Goal: Transaction & Acquisition: Complete application form

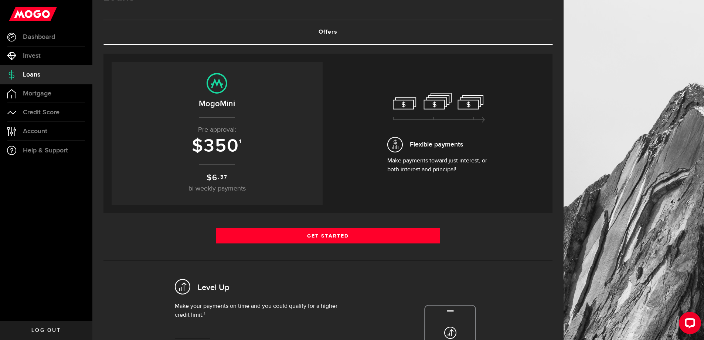
scroll to position [74, 0]
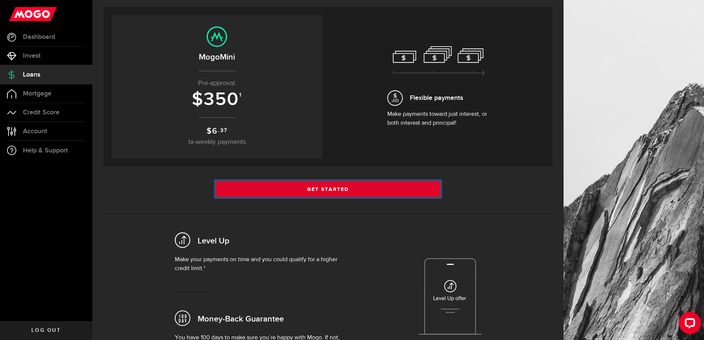
click at [306, 191] on link "Get Started" at bounding box center [328, 189] width 225 height 16
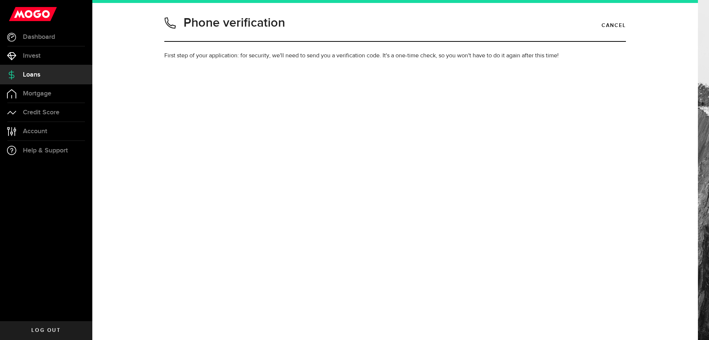
type input "6475502199"
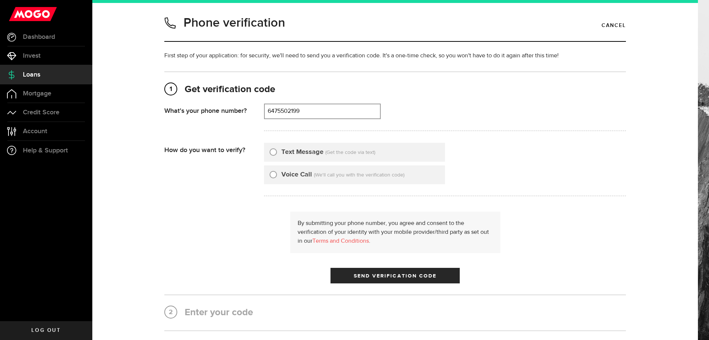
click at [271, 151] on input "Text Message" at bounding box center [273, 150] width 7 height 7
radio input "true"
click at [374, 275] on span "Send Verification Code" at bounding box center [395, 275] width 83 height 5
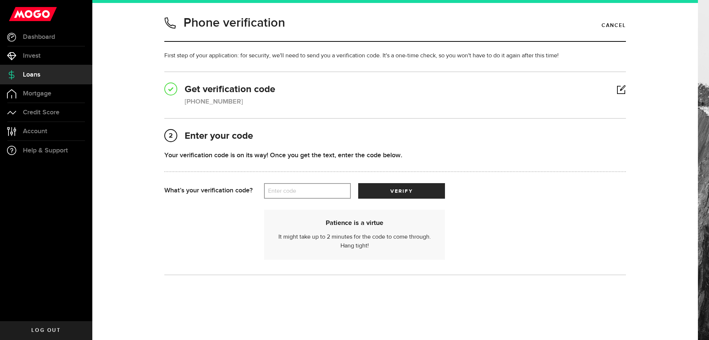
click at [277, 192] on label "Enter code" at bounding box center [307, 190] width 87 height 15
click at [277, 192] on input "Enter code" at bounding box center [307, 191] width 87 height 16
type input "16727"
click at [401, 186] on button "verify" at bounding box center [401, 191] width 87 height 16
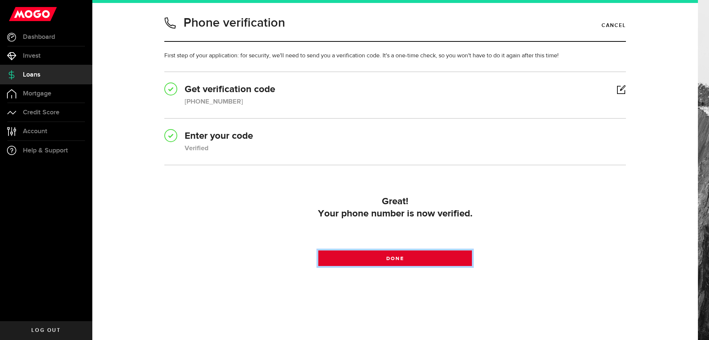
click at [400, 254] on link "Done" at bounding box center [395, 258] width 154 height 16
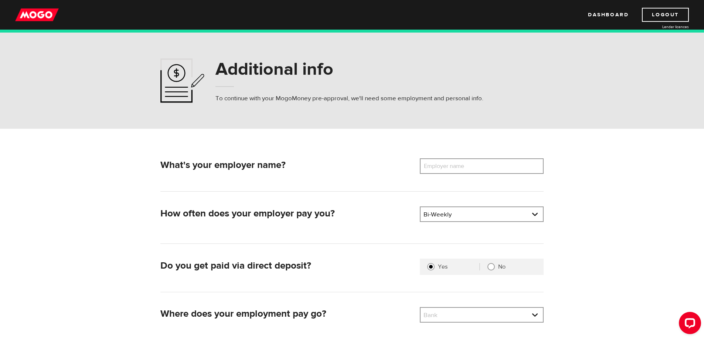
click at [454, 168] on label "Employer name" at bounding box center [449, 166] width 59 height 16
click at [454, 168] on input "Employer name" at bounding box center [482, 166] width 124 height 16
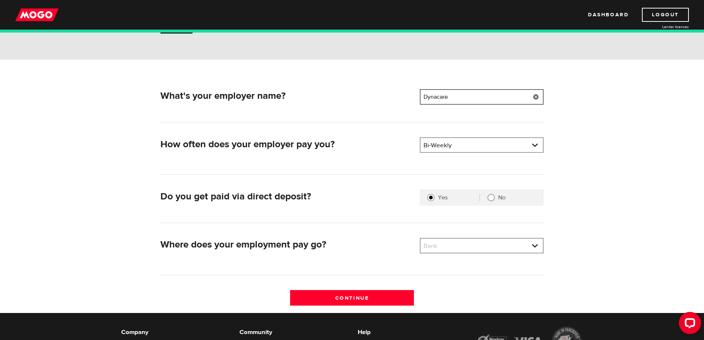
scroll to position [74, 0]
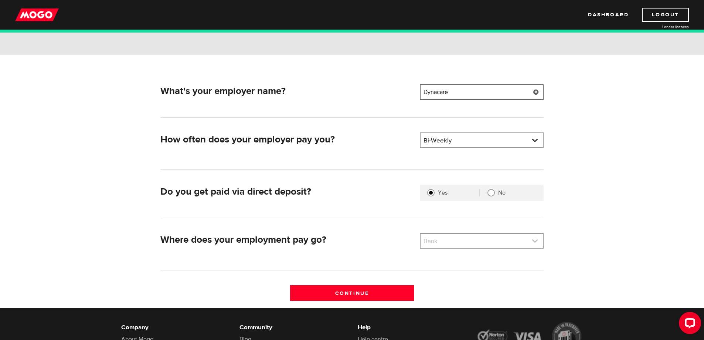
type input "Dynacare"
click at [458, 242] on link at bounding box center [481, 241] width 122 height 14
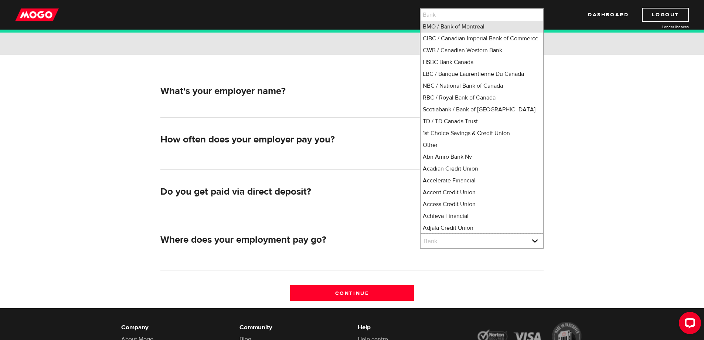
click at [463, 30] on li "BMO / Bank of Montreal" at bounding box center [481, 27] width 122 height 12
select select "1"
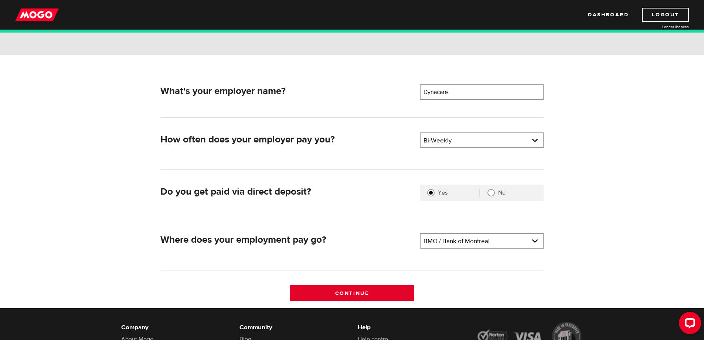
click at [370, 289] on input "Continue" at bounding box center [352, 293] width 124 height 16
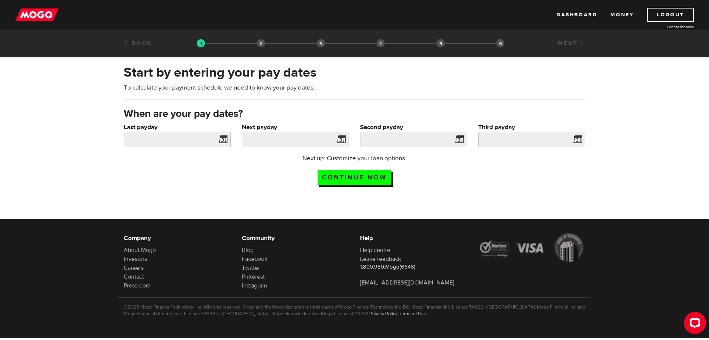
click at [225, 138] on span at bounding box center [221, 140] width 11 height 12
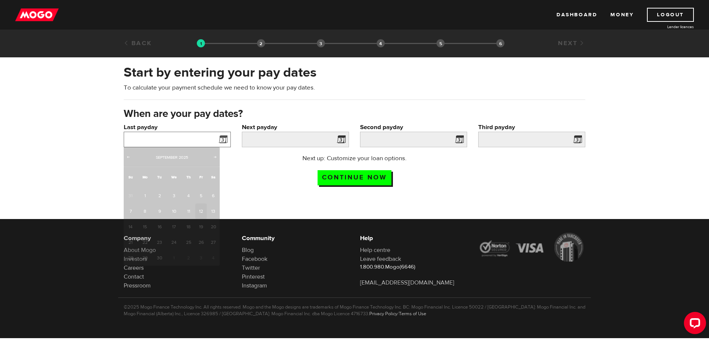
click at [191, 135] on input "Last payday" at bounding box center [177, 140] width 107 height 16
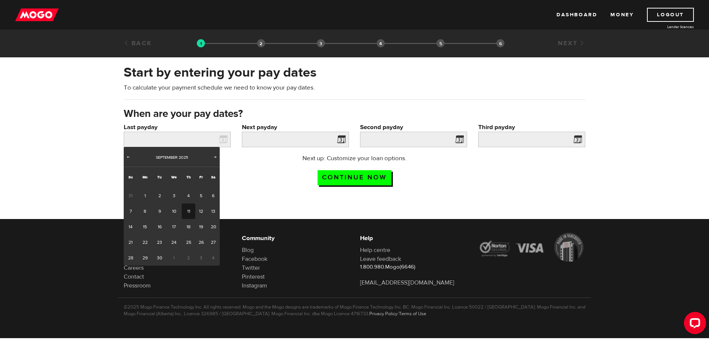
click at [190, 208] on link "11" at bounding box center [189, 211] width 14 height 16
type input "2025/09/11"
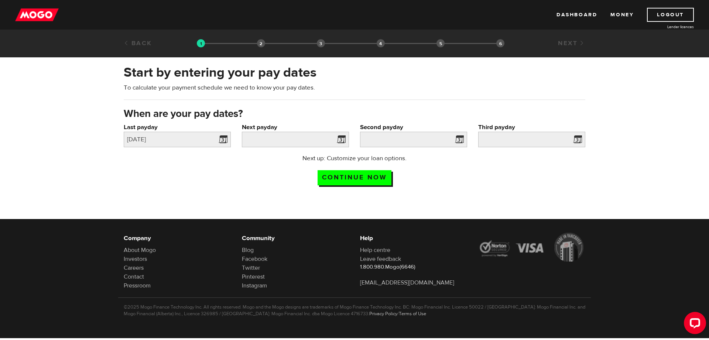
click at [339, 139] on span at bounding box center [339, 140] width 11 height 12
click at [326, 137] on input "Next payday" at bounding box center [295, 140] width 107 height 16
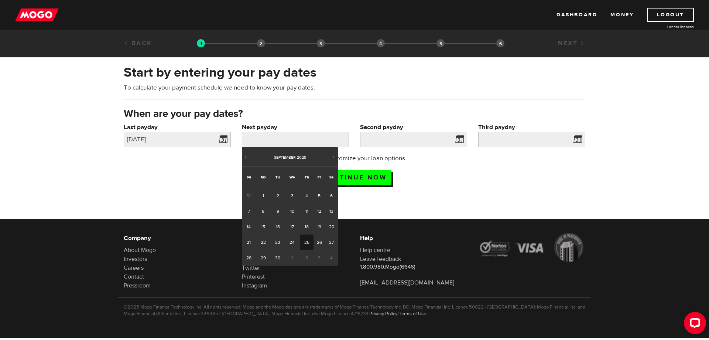
click at [307, 242] on link "25" at bounding box center [307, 242] width 14 height 16
type input "2025/09/25"
type input "2025/10/9"
type input "2025/10/23"
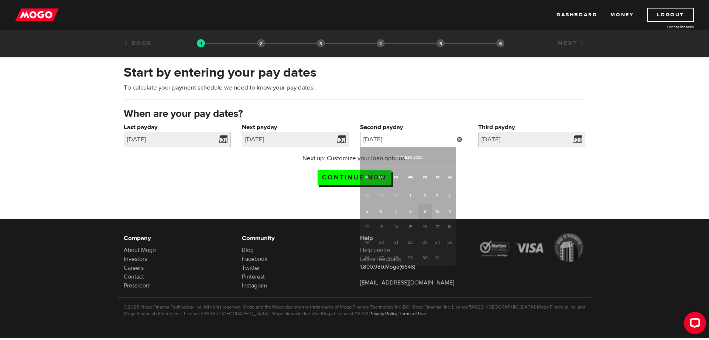
click at [432, 139] on input "2025/10/9" at bounding box center [413, 140] width 107 height 16
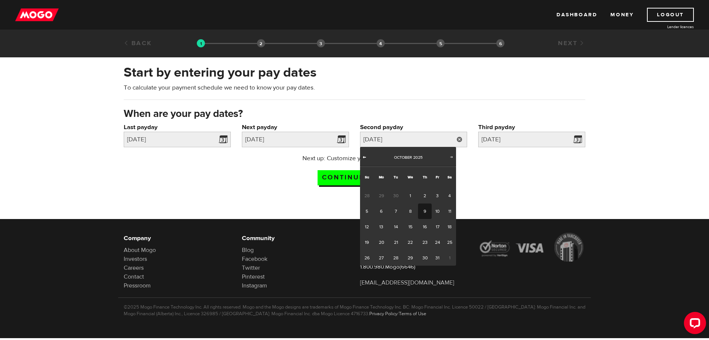
click at [364, 156] on span "Prev" at bounding box center [365, 157] width 6 height 6
click at [425, 257] on span "2" at bounding box center [425, 258] width 14 height 16
click at [394, 258] on link "30" at bounding box center [396, 258] width 14 height 16
type input "2025/09/30"
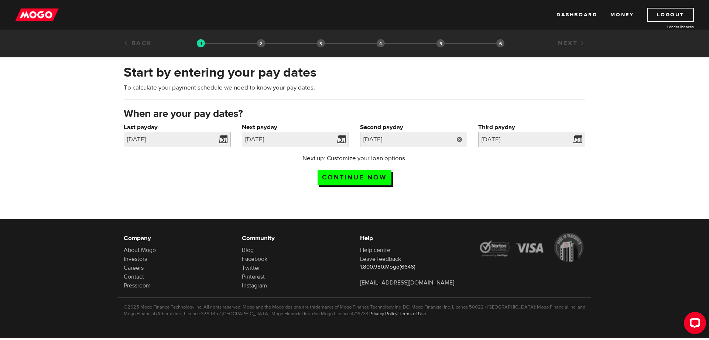
click at [460, 140] on link at bounding box center [459, 140] width 15 height 16
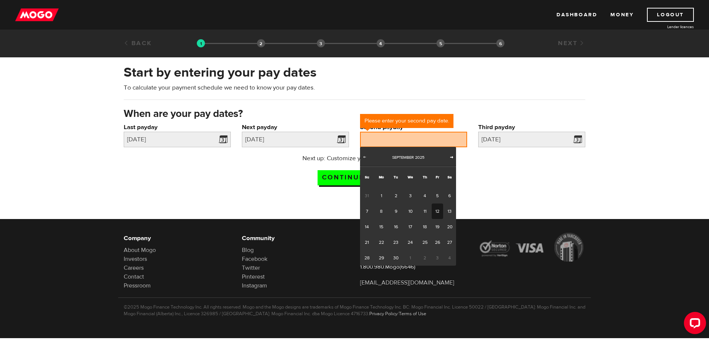
click at [453, 156] on span "Next" at bounding box center [452, 157] width 6 height 6
click at [425, 211] on link "9" at bounding box center [425, 211] width 14 height 16
type input "2025/10/09"
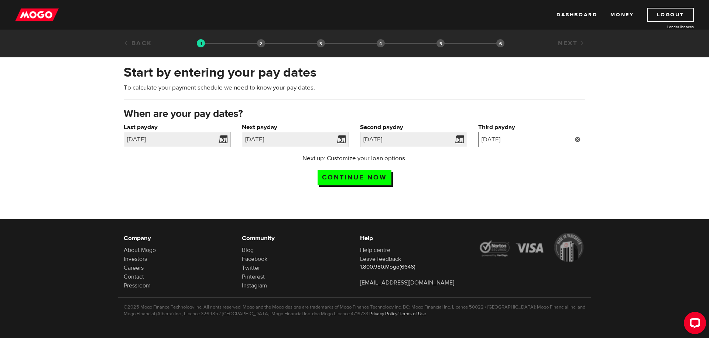
click at [544, 140] on input "2025/10/23" at bounding box center [531, 140] width 107 height 16
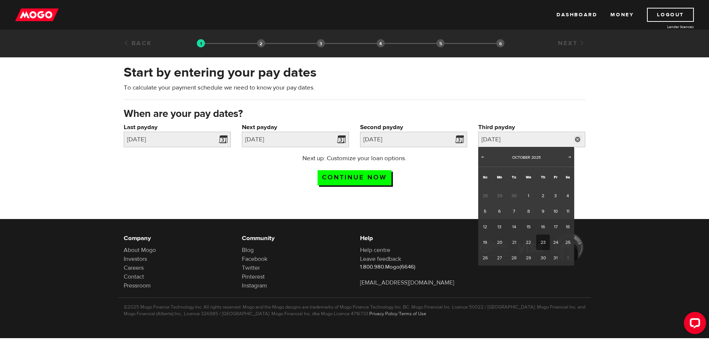
click at [611, 184] on div "Start by entering your pay dates To calculate your payment schedule we need to …" at bounding box center [354, 127] width 709 height 142
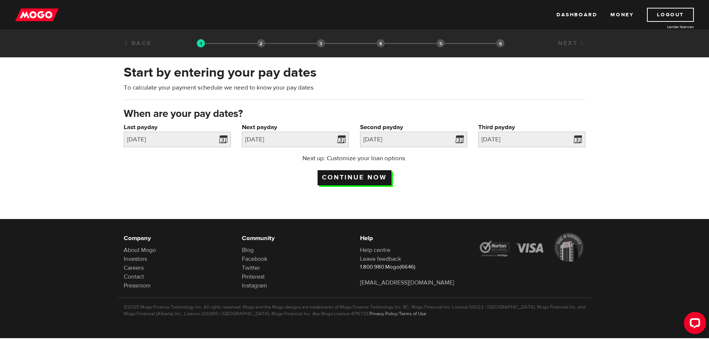
click at [366, 177] on input "Continue now" at bounding box center [355, 177] width 74 height 15
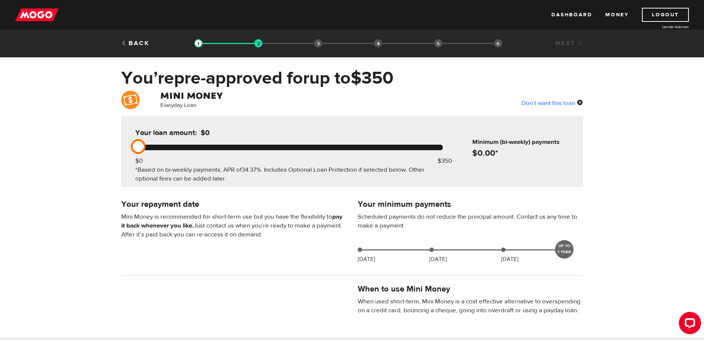
drag, startPoint x: 446, startPoint y: 146, endPoint x: 200, endPoint y: 146, distance: 246.1
click at [200, 146] on div at bounding box center [288, 147] width 307 height 6
drag, startPoint x: 143, startPoint y: 148, endPoint x: 167, endPoint y: 148, distance: 23.6
click at [167, 148] on div at bounding box center [288, 147] width 307 height 6
click at [184, 148] on div at bounding box center [288, 147] width 307 height 6
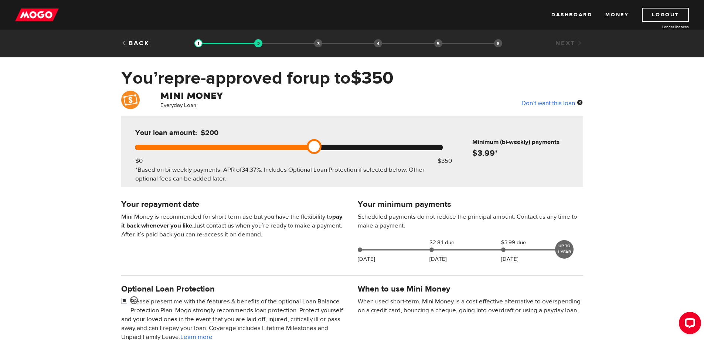
drag, startPoint x: 143, startPoint y: 145, endPoint x: 234, endPoint y: 149, distance: 91.0
click at [234, 149] on div at bounding box center [288, 147] width 307 height 6
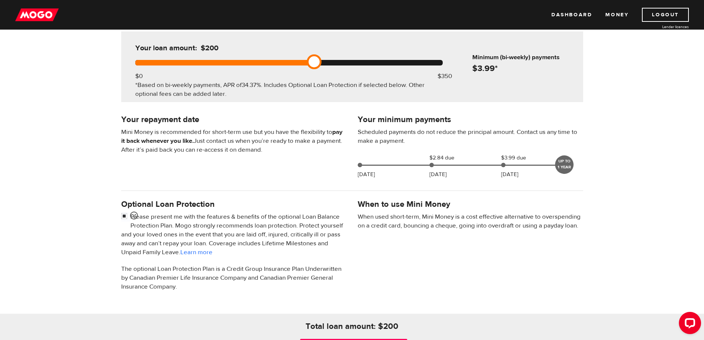
scroll to position [111, 0]
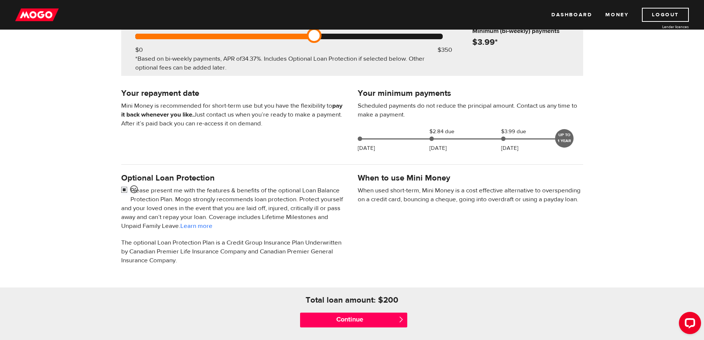
click at [123, 188] on input "checkbox" at bounding box center [125, 190] width 9 height 9
checkbox input "false"
click at [361, 319] on input "Continue" at bounding box center [353, 319] width 107 height 15
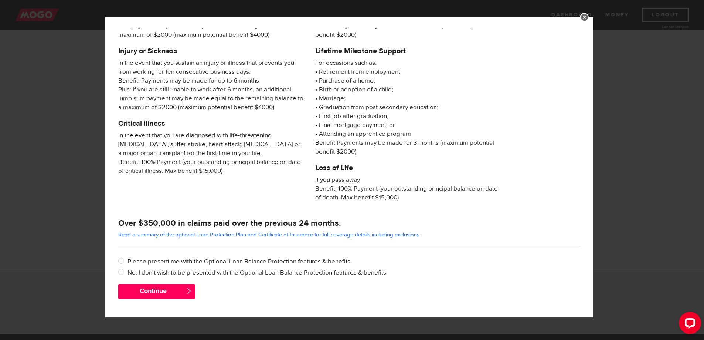
scroll to position [241, 0]
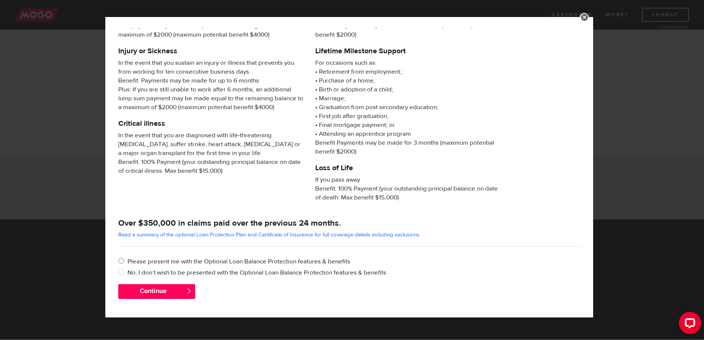
click at [120, 260] on input "Please present me with the Optional Loan Balance Protection features & benefits" at bounding box center [122, 261] width 9 height 9
radio input "true"
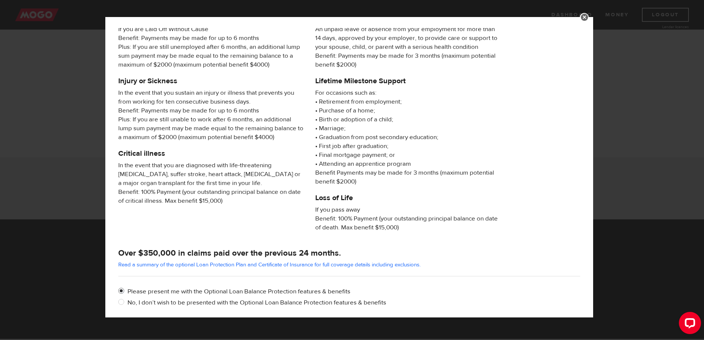
scroll to position [68, 0]
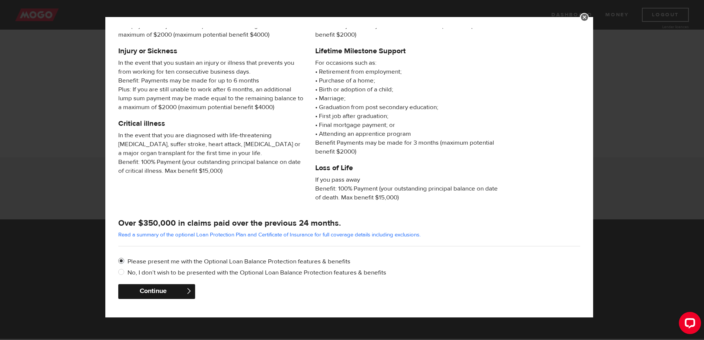
click at [178, 293] on button "Continue" at bounding box center [156, 291] width 77 height 15
checkbox input "true"
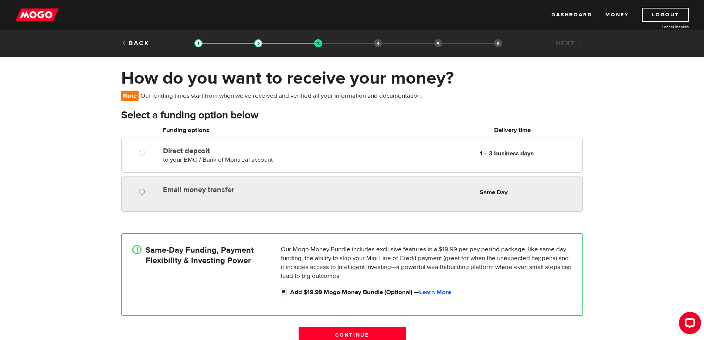
radio input "true"
click at [144, 191] on input "Email money transfer" at bounding box center [143, 192] width 9 height 9
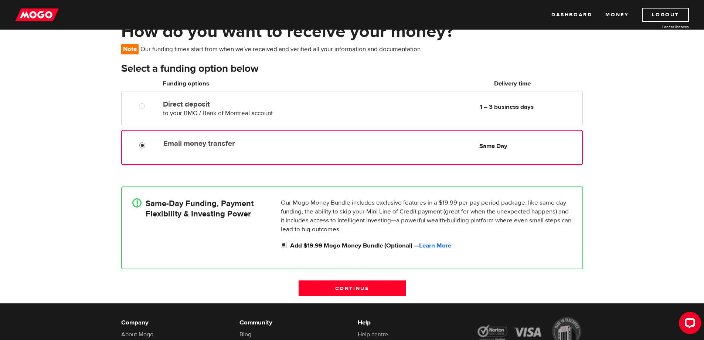
scroll to position [130, 0]
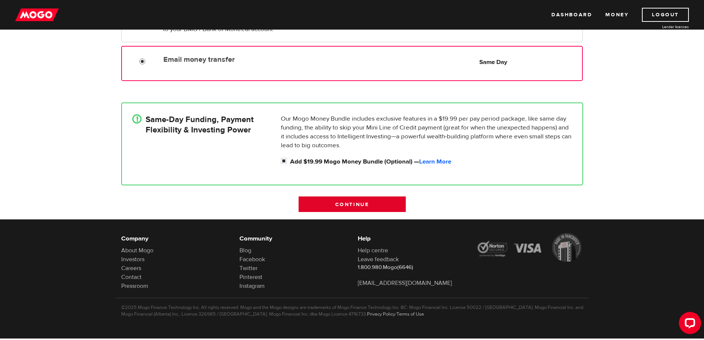
click at [357, 204] on input "Continue" at bounding box center [352, 204] width 107 height 16
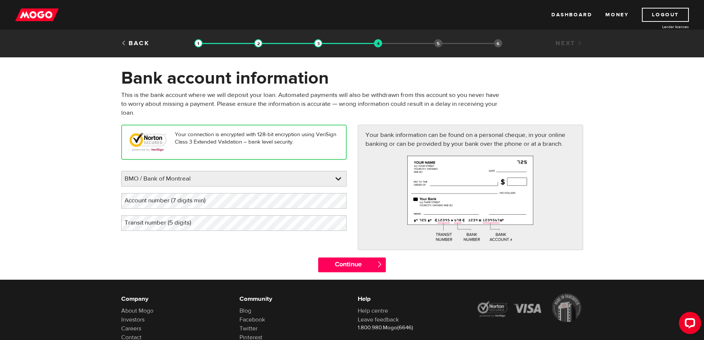
click at [197, 200] on label "Account number (7 digits min)" at bounding box center [170, 200] width 99 height 15
click at [190, 195] on label "Account number (7 digits min)" at bounding box center [170, 200] width 99 height 15
click at [188, 222] on label "Transit number (5 digits)" at bounding box center [163, 222] width 85 height 15
click at [151, 202] on label "Account number (7 digits min)" at bounding box center [170, 200] width 99 height 15
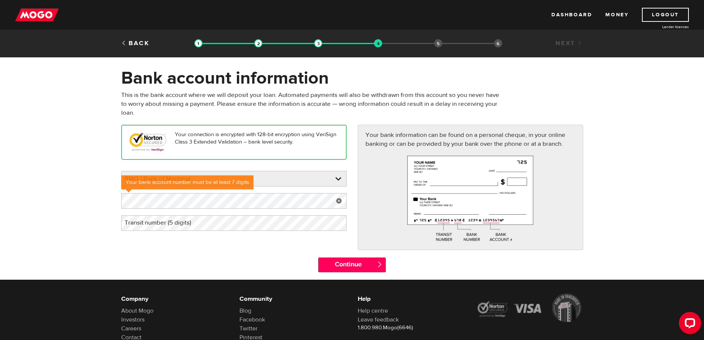
click at [146, 222] on label "Transit number (5 digits)" at bounding box center [163, 222] width 85 height 15
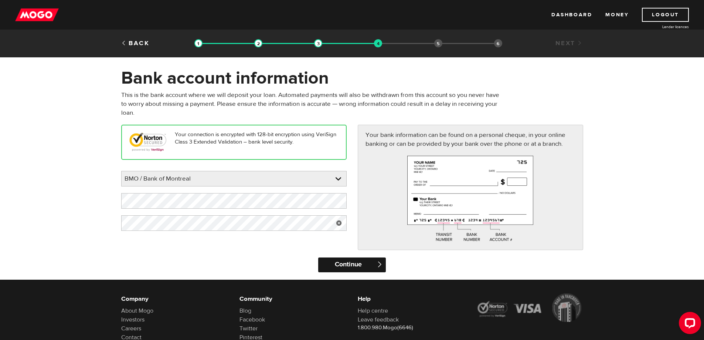
click at [363, 263] on input "Continue" at bounding box center [352, 264] width 68 height 15
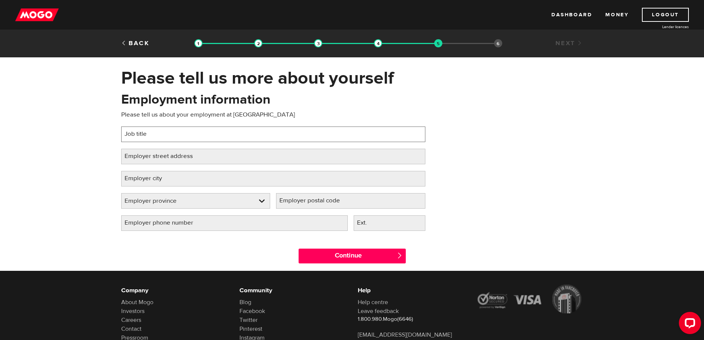
click at [190, 138] on input "Job title" at bounding box center [273, 134] width 304 height 16
type input "Customer Service Representative"
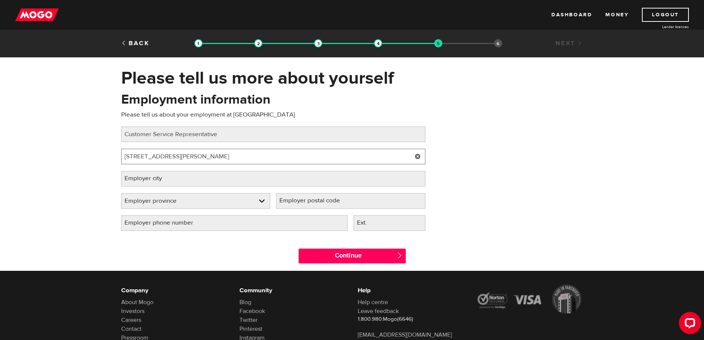
type input "750 Peter Morand Cres"
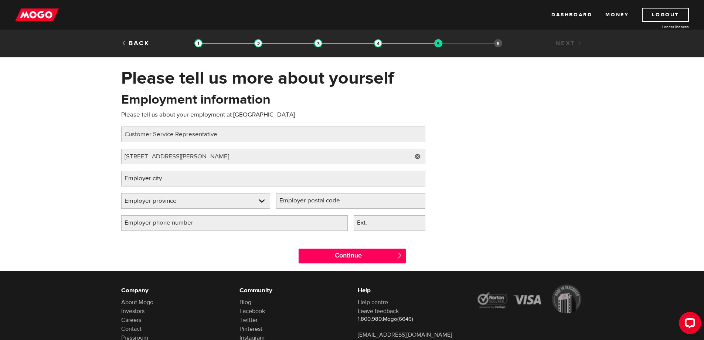
click at [166, 181] on label "Employer city" at bounding box center [149, 178] width 56 height 15
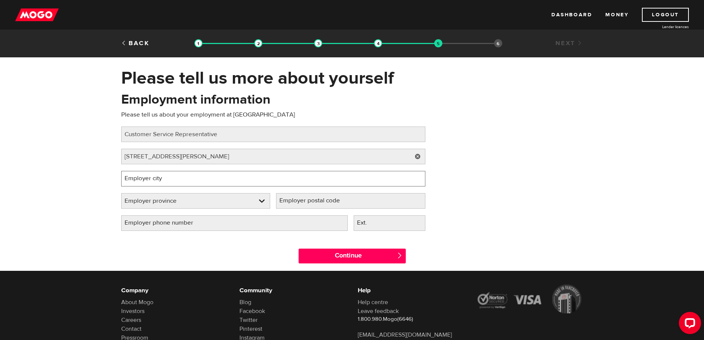
click at [166, 181] on input "Employer city" at bounding box center [273, 179] width 304 height 16
type input "Ottawa"
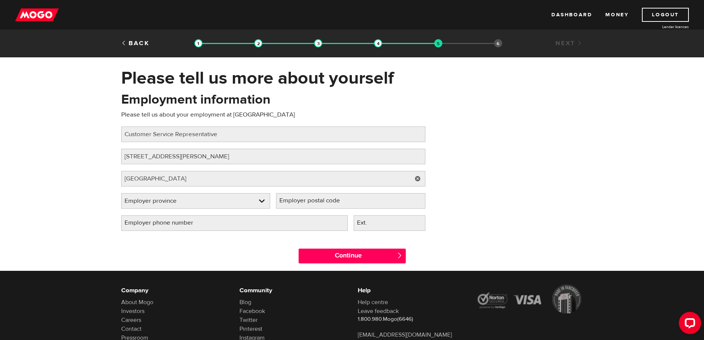
select select "ON"
type input "K1L6L7"
type input "(647) 550-2199"
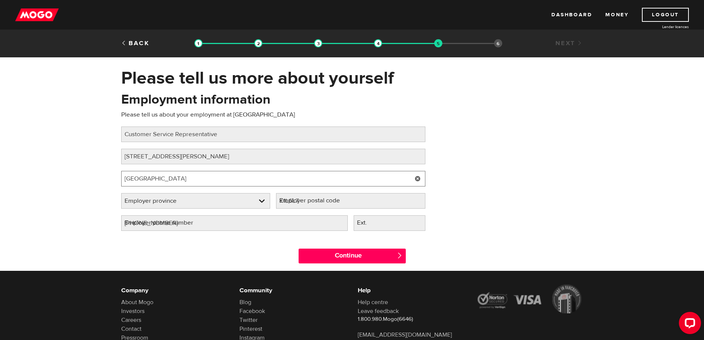
select select "ON"
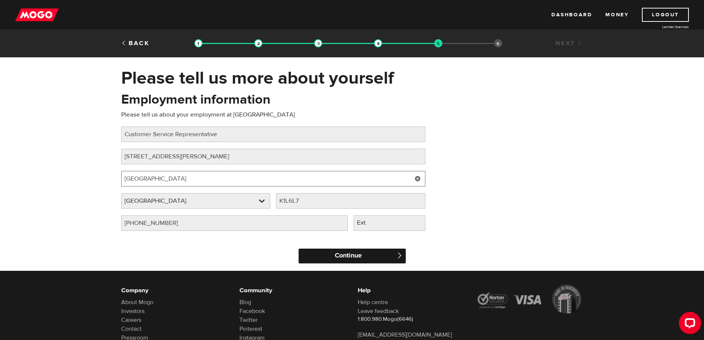
type input "Ottawa"
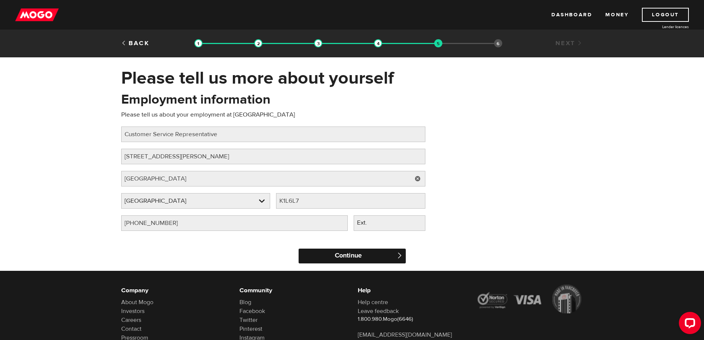
click at [353, 254] on input "Continue" at bounding box center [352, 255] width 107 height 15
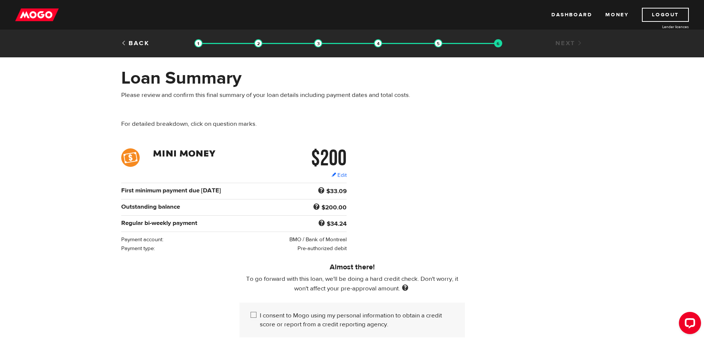
click at [253, 313] on input "I consent to Mogo using my personal information to obtain a credit score or rep…" at bounding box center [255, 315] width 9 height 9
checkbox input "true"
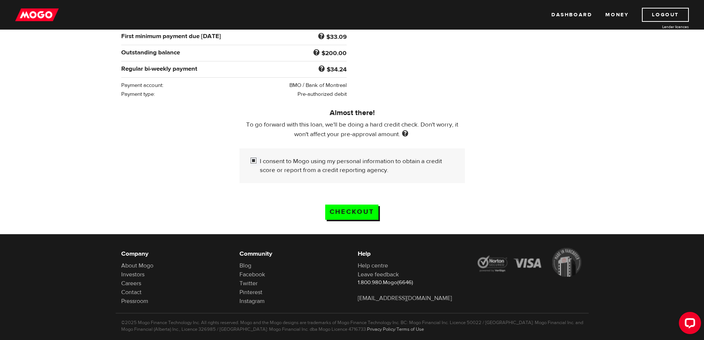
scroll to position [166, 0]
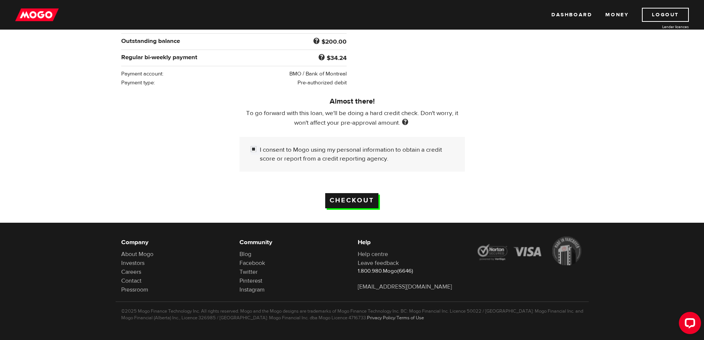
click at [358, 197] on input "Checkout" at bounding box center [351, 200] width 53 height 15
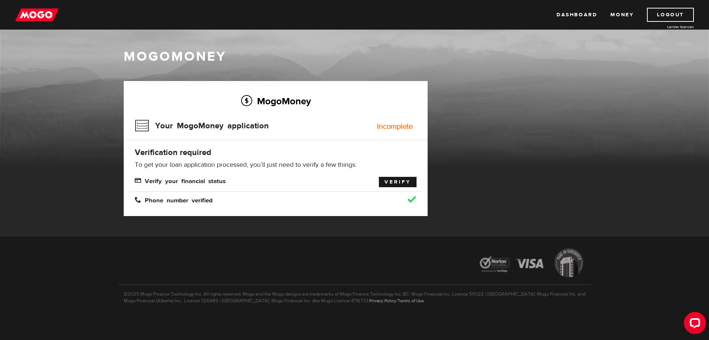
click at [397, 180] on link "Verify" at bounding box center [398, 182] width 38 height 10
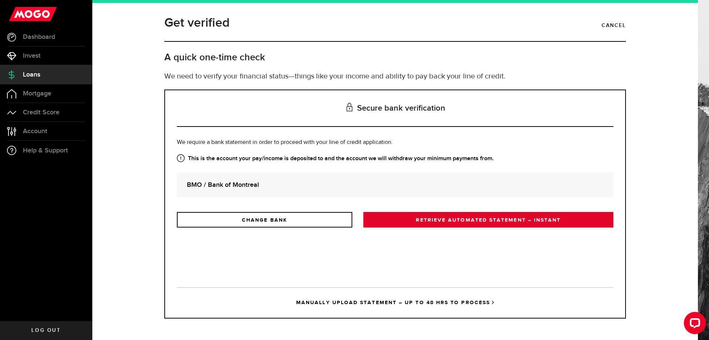
click at [443, 221] on link "RETRIEVE AUTOMATED STATEMENT – INSTANT" at bounding box center [489, 220] width 250 height 16
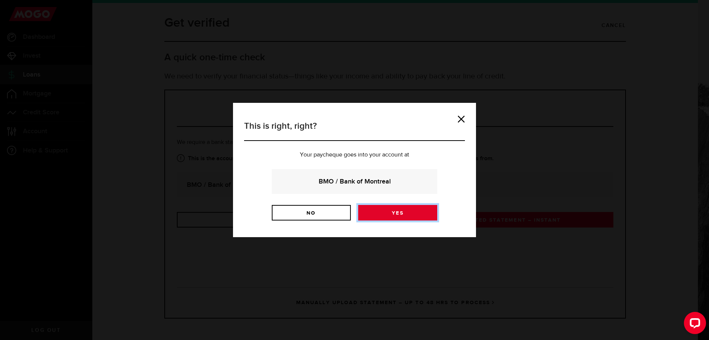
click at [403, 209] on link "Yes" at bounding box center [397, 213] width 79 height 16
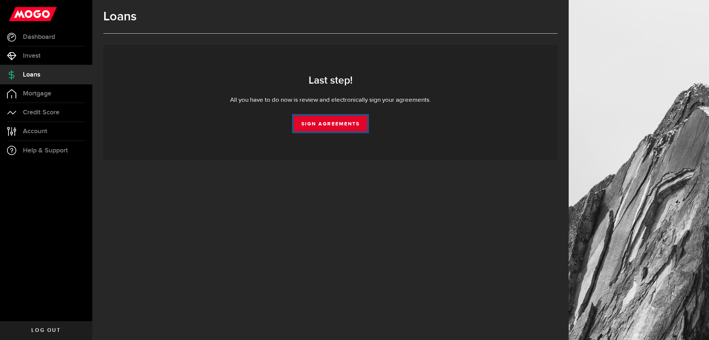
click at [328, 124] on link "Sign Agreements" at bounding box center [330, 124] width 73 height 16
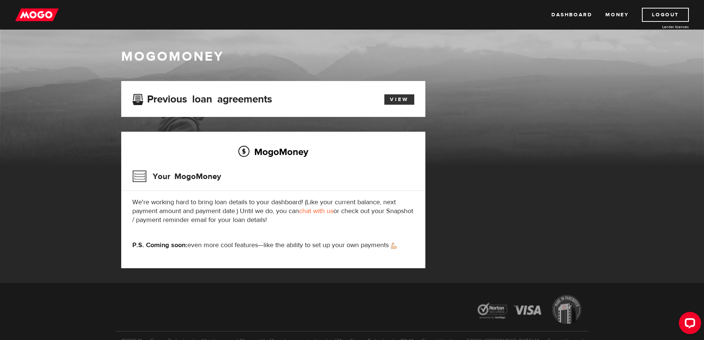
click at [402, 98] on link "View" at bounding box center [399, 99] width 30 height 10
